Goal: Information Seeking & Learning: Compare options

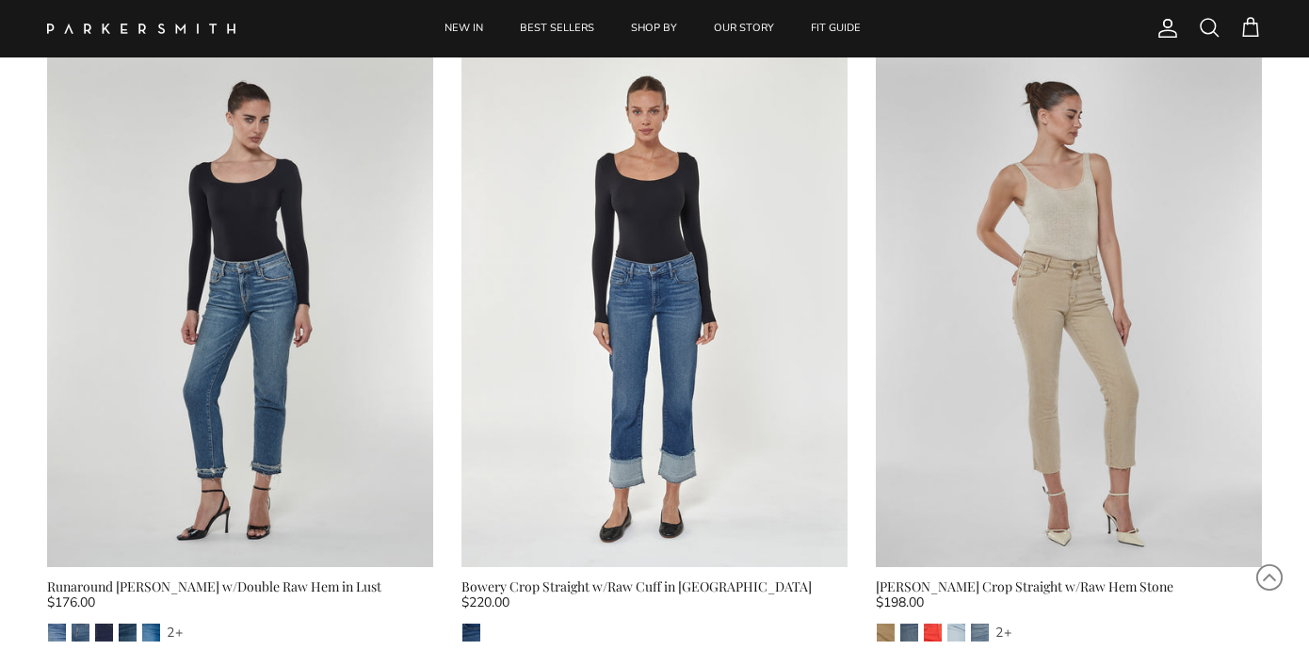
scroll to position [2109, 0]
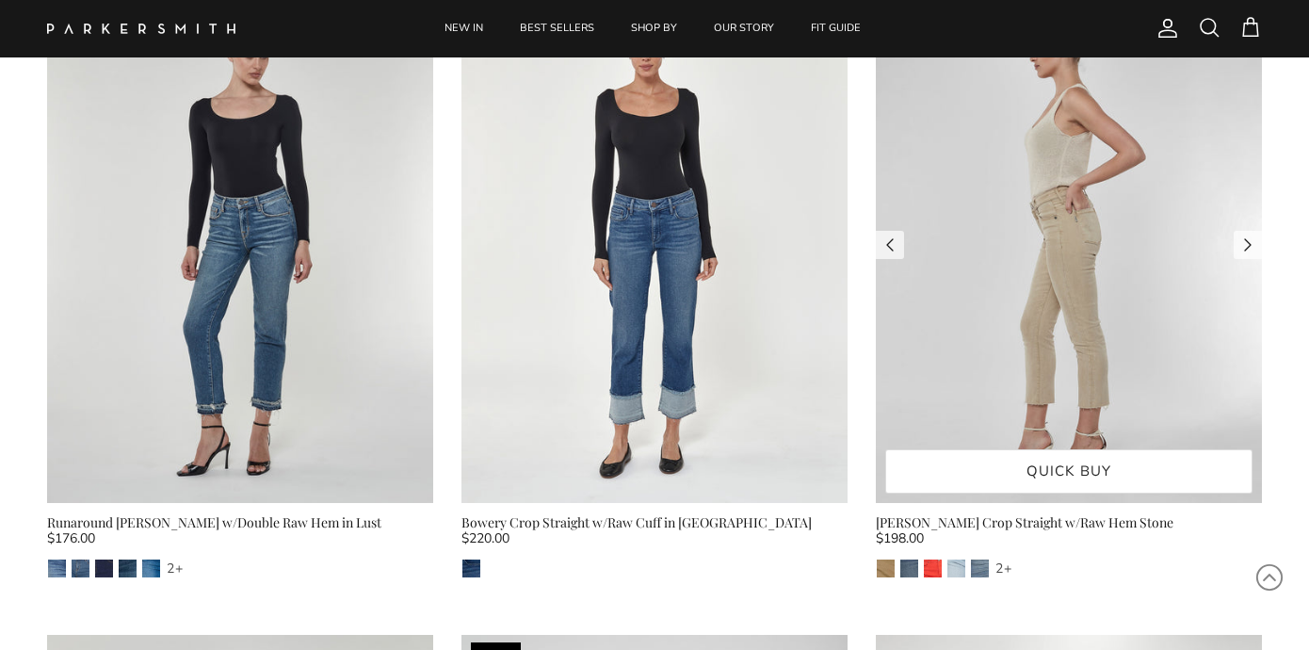
click at [1070, 265] on img at bounding box center [1069, 245] width 386 height 515
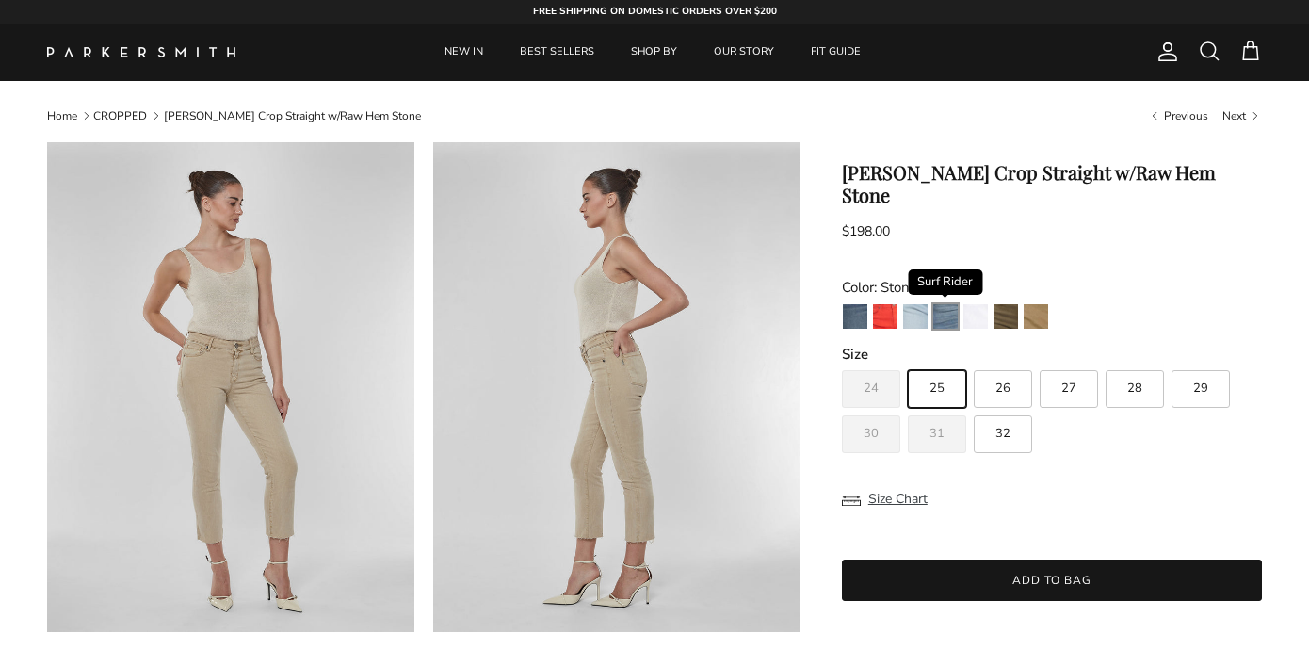
click at [945, 304] on img "Surf Rider" at bounding box center [945, 316] width 24 height 24
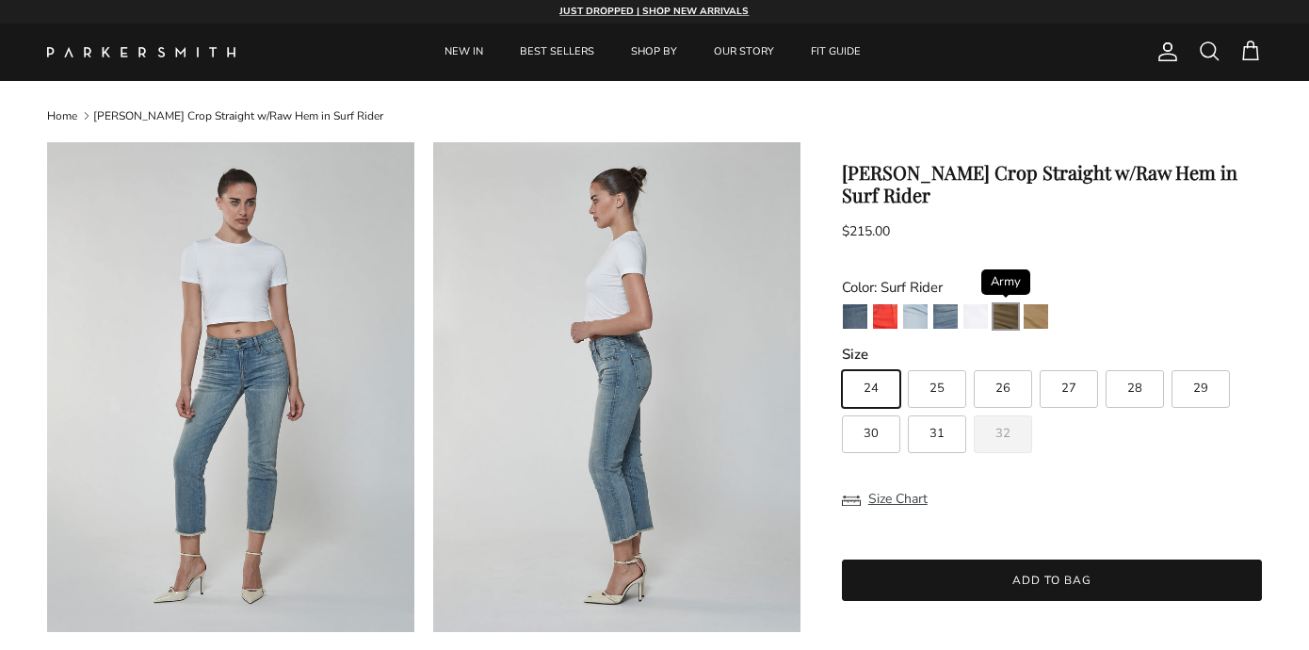
click at [997, 304] on img "Army" at bounding box center [1006, 316] width 24 height 24
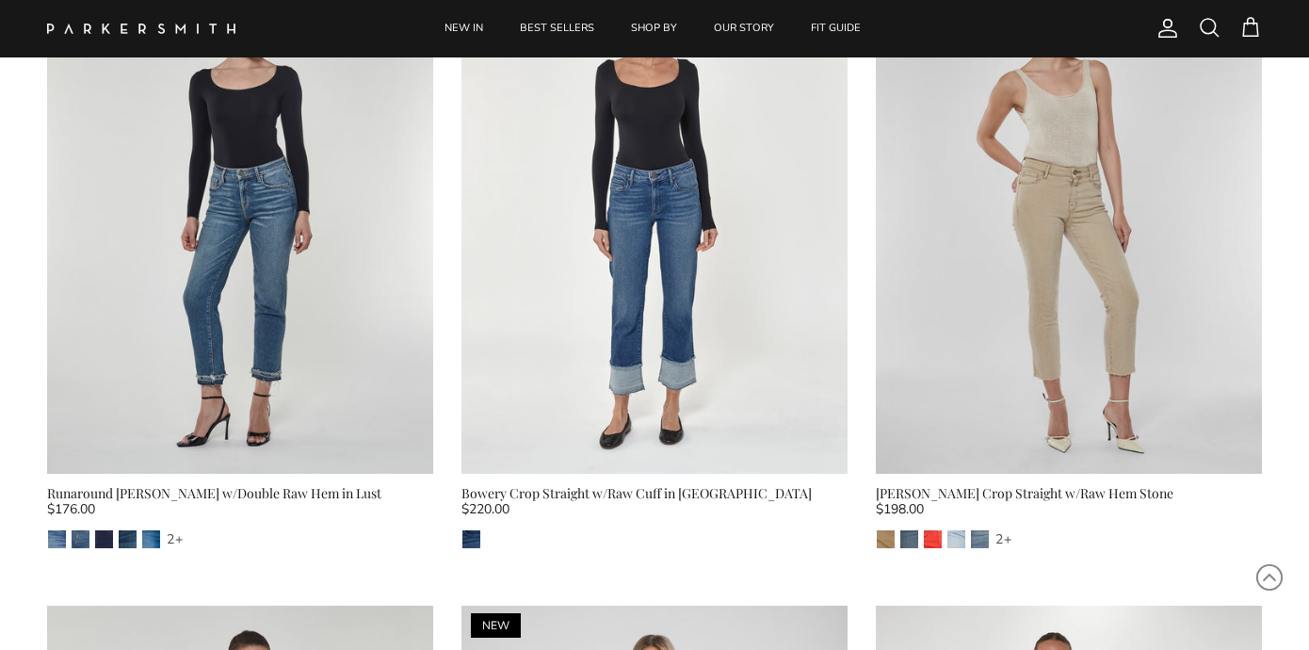
scroll to position [2141, 0]
